Goal: Information Seeking & Learning: Learn about a topic

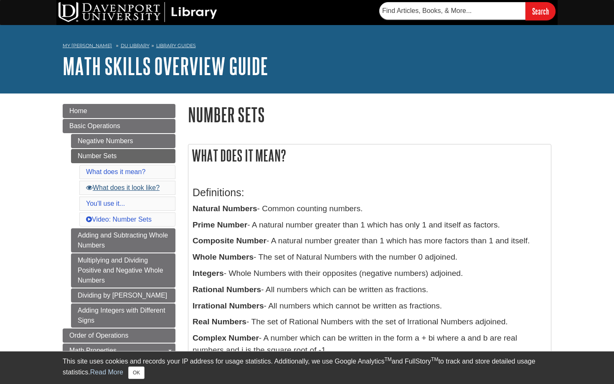
click at [116, 190] on link "What does it look like?" at bounding box center [122, 187] width 73 height 7
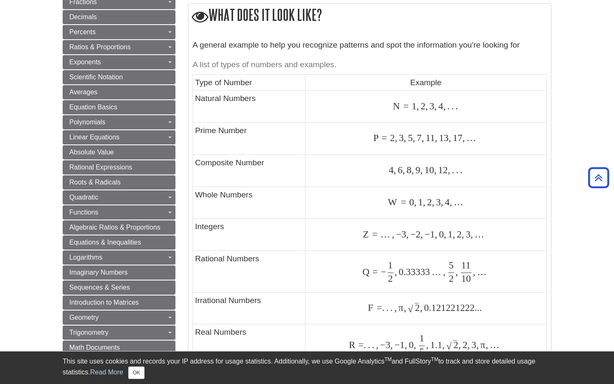
click at [255, 126] on td "Prime Number" at bounding box center [249, 139] width 112 height 32
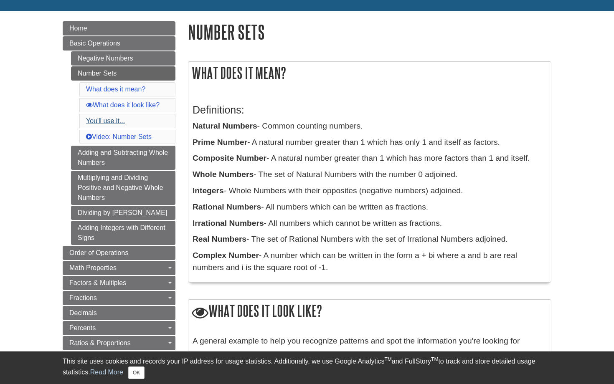
scroll to position [83, 0]
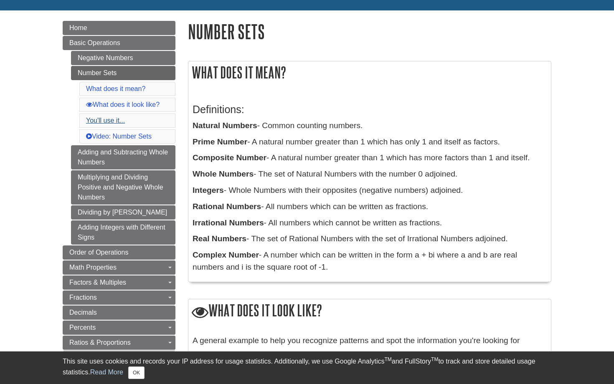
click at [104, 122] on link "You'll use it..." at bounding box center [105, 120] width 39 height 7
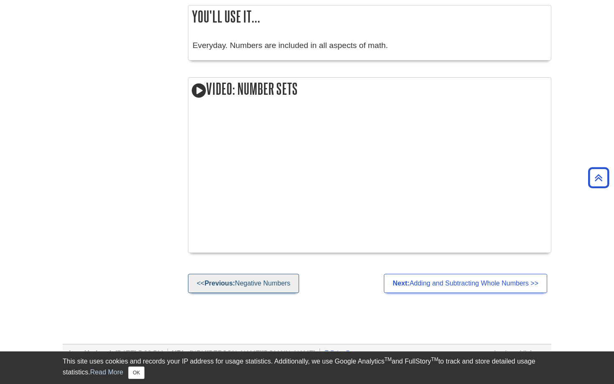
click at [211, 280] on strong "Previous:" at bounding box center [220, 283] width 30 height 7
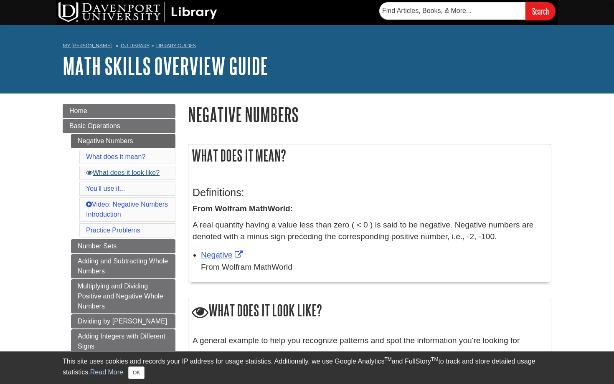
click at [115, 173] on link "What does it look like?" at bounding box center [122, 172] width 73 height 7
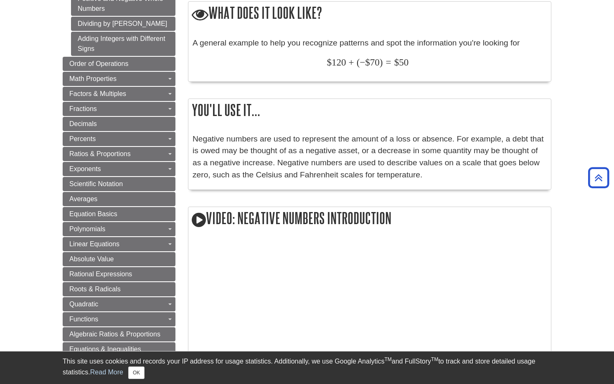
click at [301, 126] on div "You'll use it... Negative numbers are used to represent the amount of a loss or…" at bounding box center [369, 144] width 363 height 91
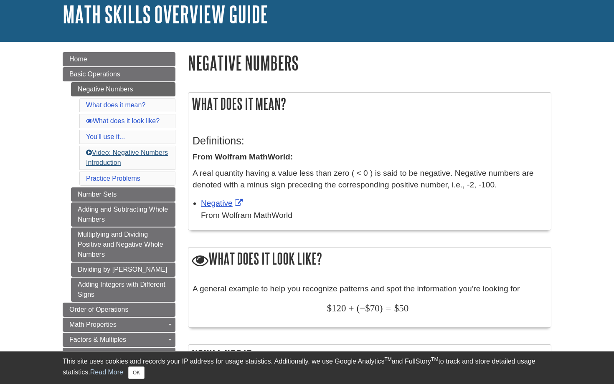
scroll to position [59, 0]
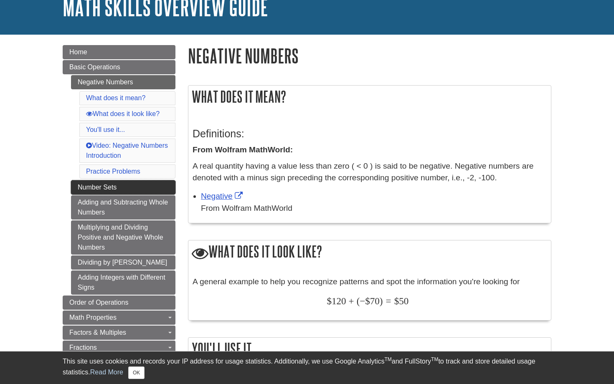
click at [85, 182] on link "Number Sets" at bounding box center [123, 187] width 104 height 14
